Goal: Task Accomplishment & Management: Use online tool/utility

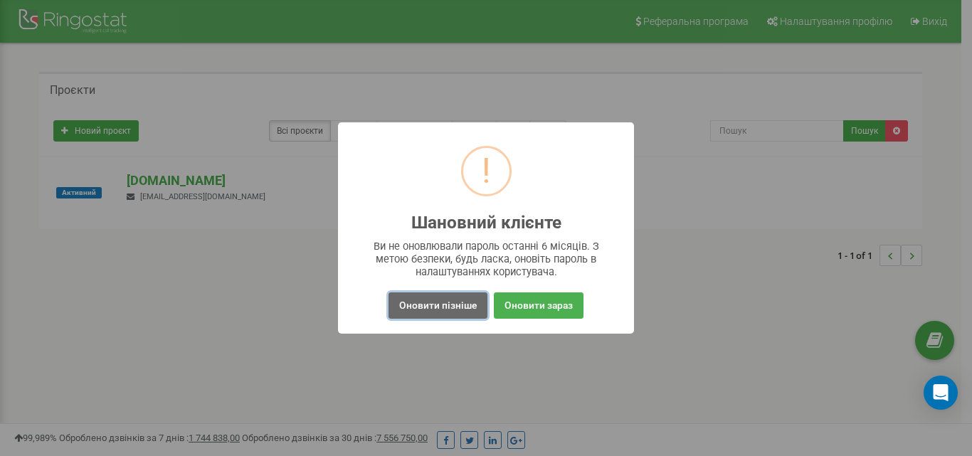
click at [477, 302] on button "Оновити пізніше" at bounding box center [437, 305] width 99 height 26
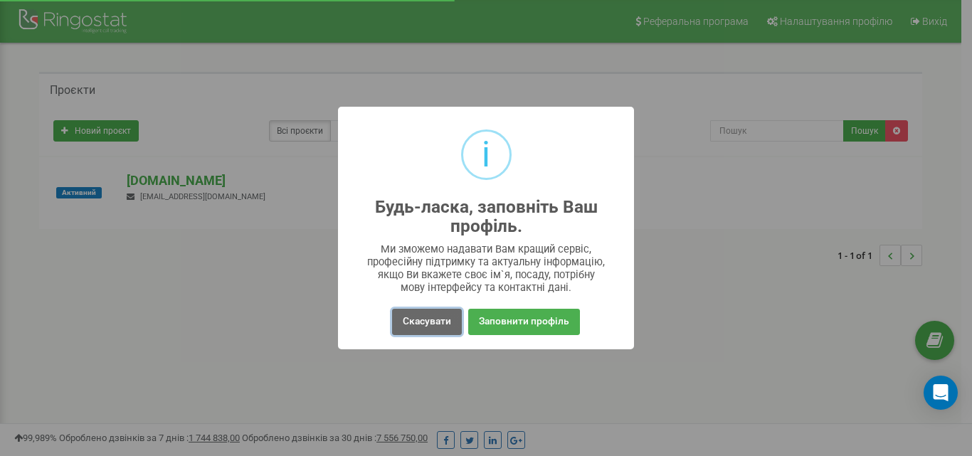
drag, startPoint x: 440, startPoint y: 329, endPoint x: 434, endPoint y: 326, distance: 7.3
click at [438, 329] on button "Скасувати" at bounding box center [427, 322] width 70 height 26
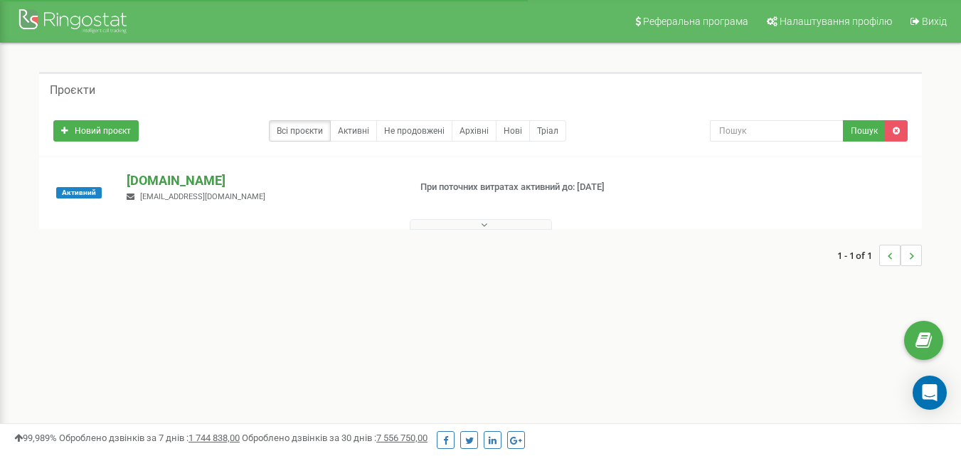
click at [131, 184] on p "[DOMAIN_NAME]" at bounding box center [262, 180] width 270 height 18
click at [182, 176] on p "[DOMAIN_NAME]" at bounding box center [262, 180] width 270 height 18
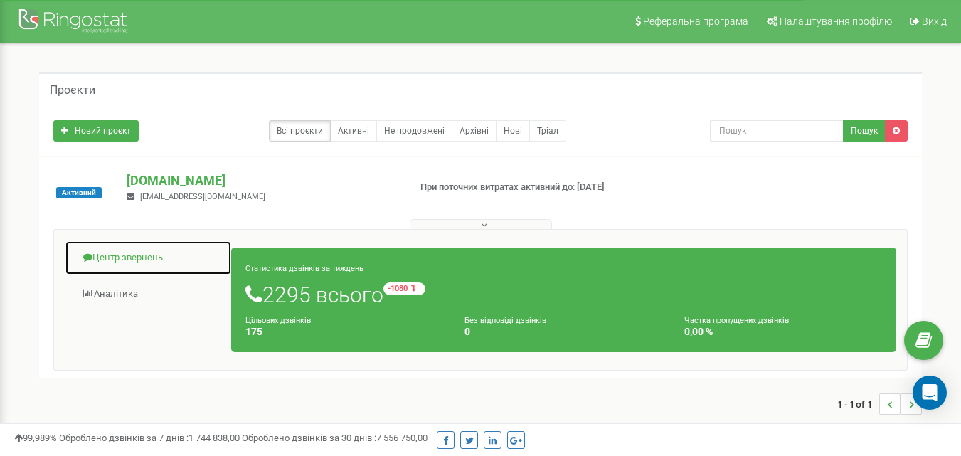
click at [137, 249] on link "Центр звернень" at bounding box center [148, 257] width 167 height 35
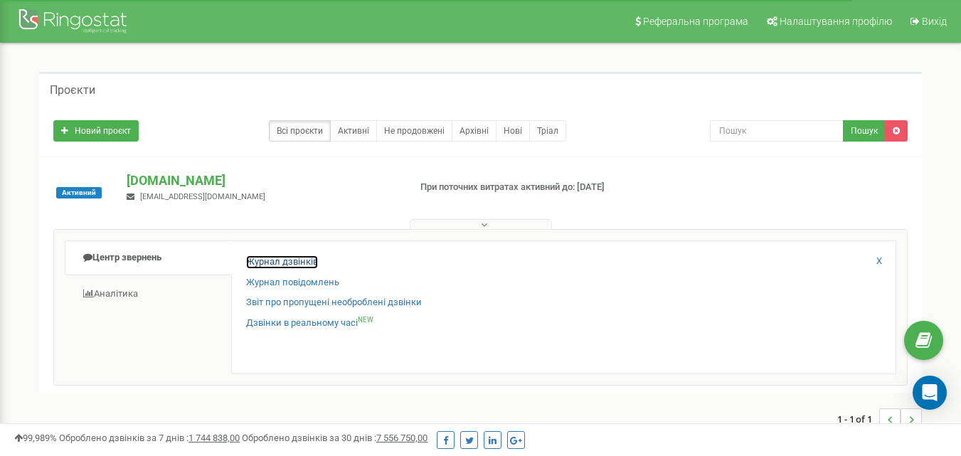
click at [260, 260] on link "Журнал дзвінків" at bounding box center [282, 262] width 72 height 14
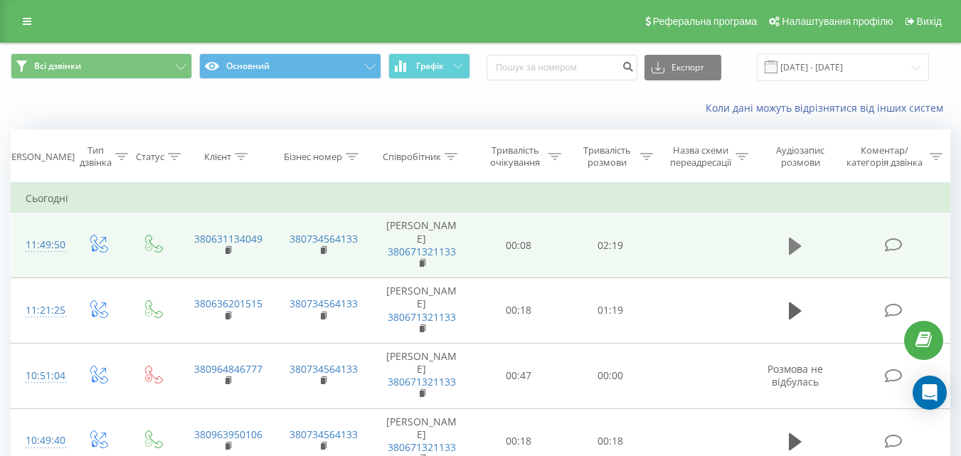
click at [805, 257] on button at bounding box center [795, 245] width 21 height 21
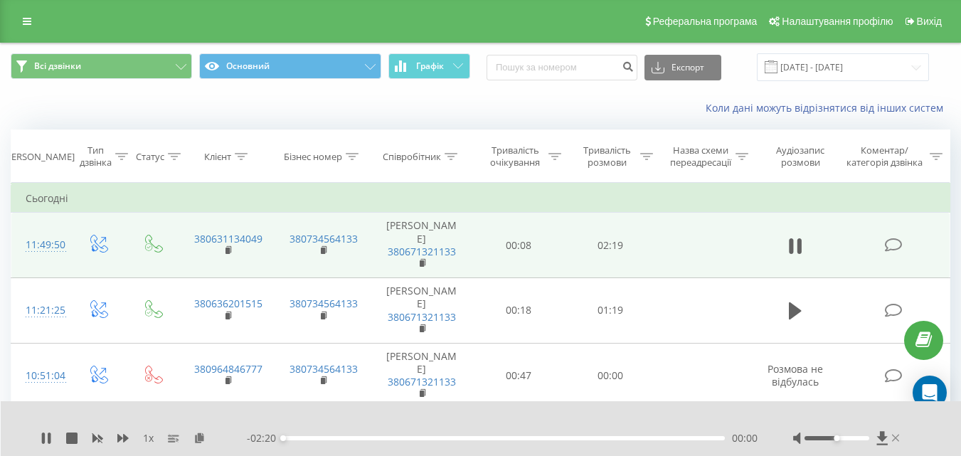
drag, startPoint x: 854, startPoint y: 440, endPoint x: 894, endPoint y: 438, distance: 40.6
click at [891, 440] on div at bounding box center [848, 438] width 110 height 14
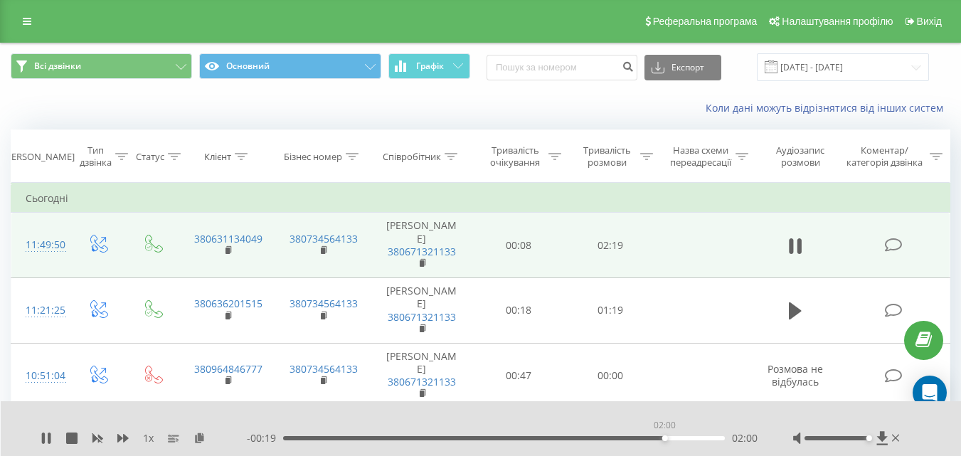
drag, startPoint x: 296, startPoint y: 440, endPoint x: 674, endPoint y: 433, distance: 378.5
click at [668, 435] on div "02:00" at bounding box center [665, 438] width 6 height 6
click at [632, 442] on div "- 00:13 02:06 02:06" at bounding box center [502, 438] width 511 height 14
click at [632, 441] on div "- 00:13 02:07 02:07" at bounding box center [502, 438] width 511 height 14
click at [631, 439] on div "02:07" at bounding box center [504, 438] width 442 height 4
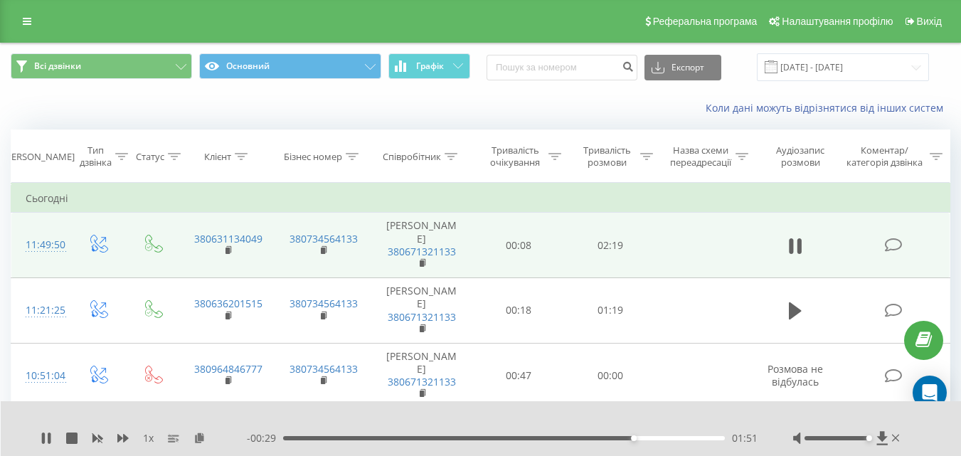
click at [610, 437] on div "01:51" at bounding box center [504, 438] width 442 height 4
click at [568, 437] on div "01:30" at bounding box center [504, 438] width 442 height 4
click at [38, 437] on div "1 x - 00:45 01:35 01:35" at bounding box center [481, 428] width 961 height 55
click at [39, 437] on div "1 x - 00:44 01:35 01:35" at bounding box center [481, 428] width 961 height 55
click at [41, 437] on icon at bounding box center [46, 437] width 11 height 11
